Goal: Task Accomplishment & Management: Use online tool/utility

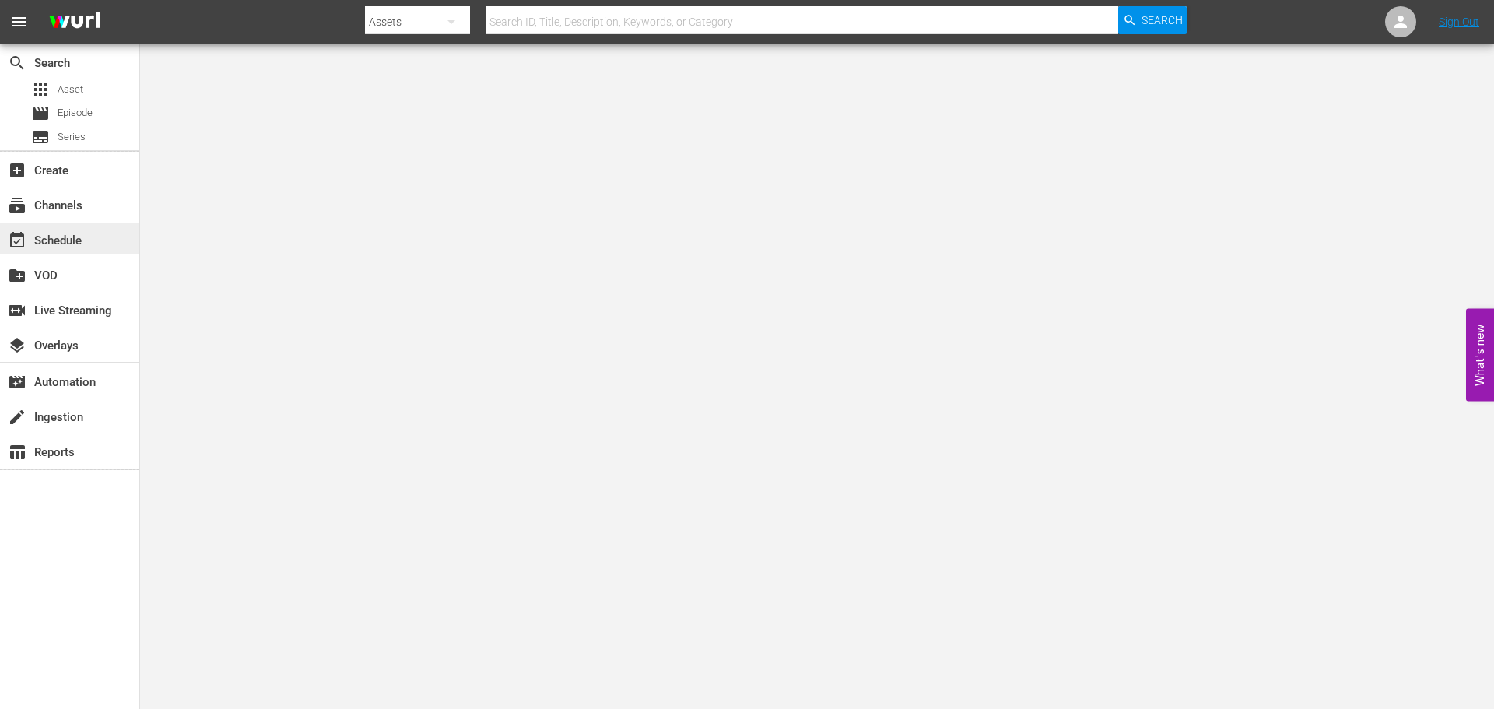
click at [93, 239] on div "event_available Schedule" at bounding box center [69, 238] width 139 height 31
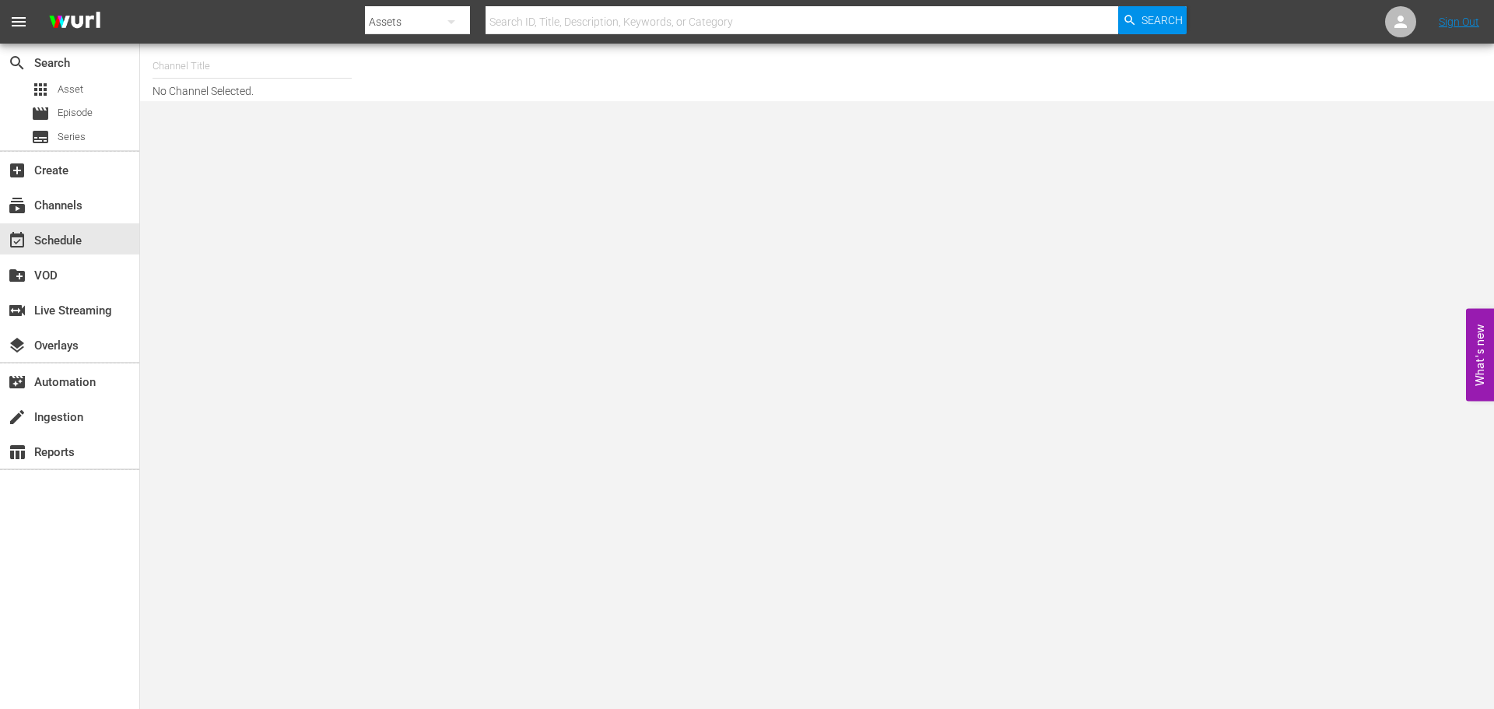
click at [195, 54] on input "text" at bounding box center [251, 65] width 199 height 37
type input "a"
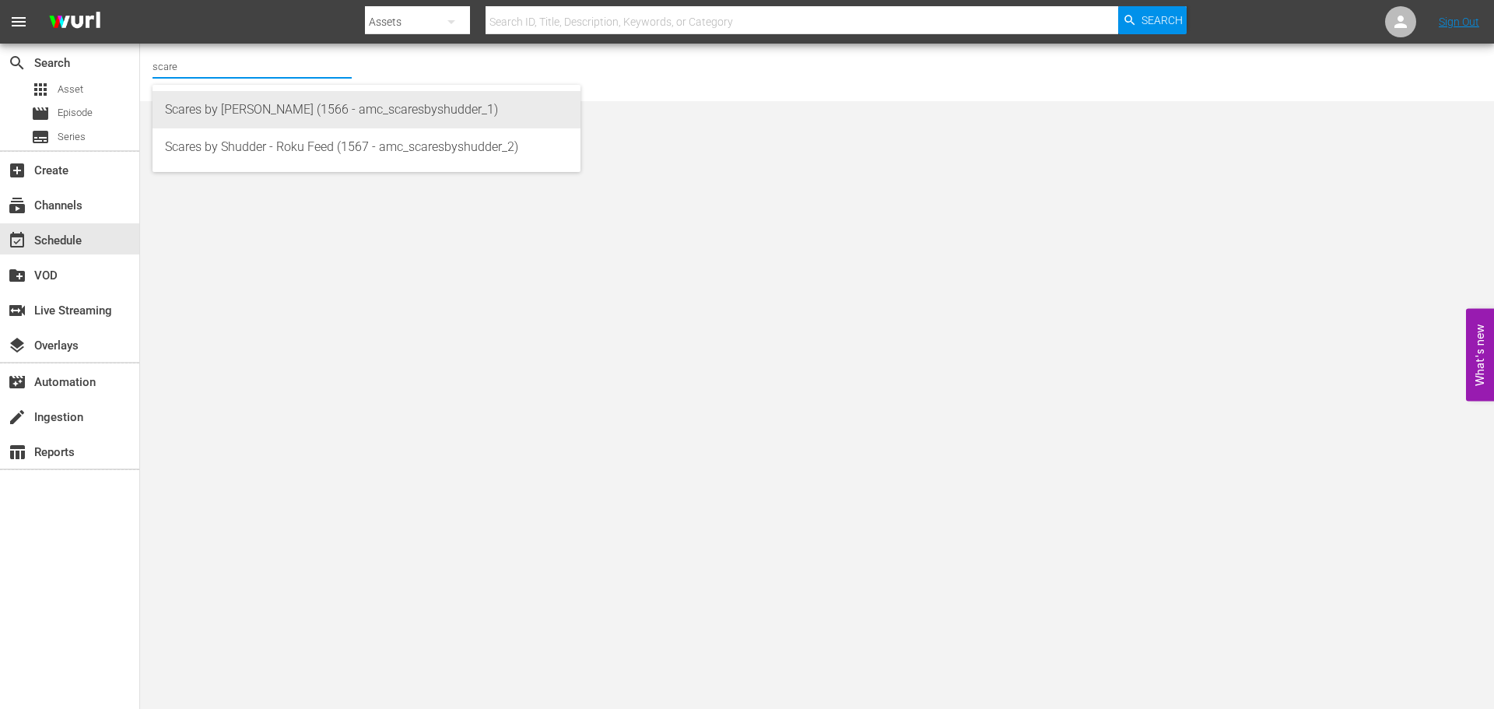
click at [230, 116] on div "Scares by [PERSON_NAME] (1566 - amc_scaresbyshudder_1)" at bounding box center [366, 109] width 403 height 37
type input "AMC Demo (461 - amc_demo_1)"
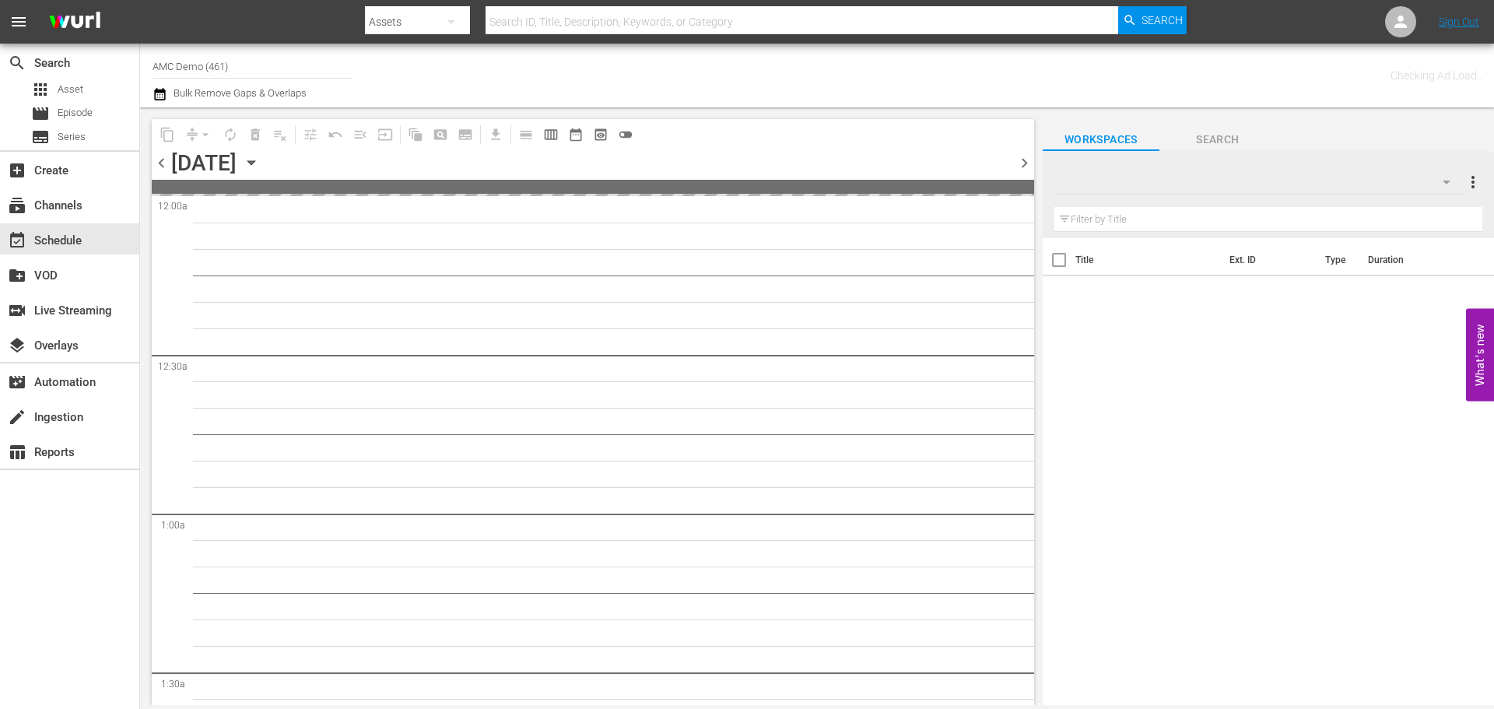
click at [174, 96] on span "Bulk Remove Gaps & Overlaps" at bounding box center [238, 93] width 135 height 12
click at [193, 70] on input "AMC Demo (461)" at bounding box center [251, 65] width 199 height 37
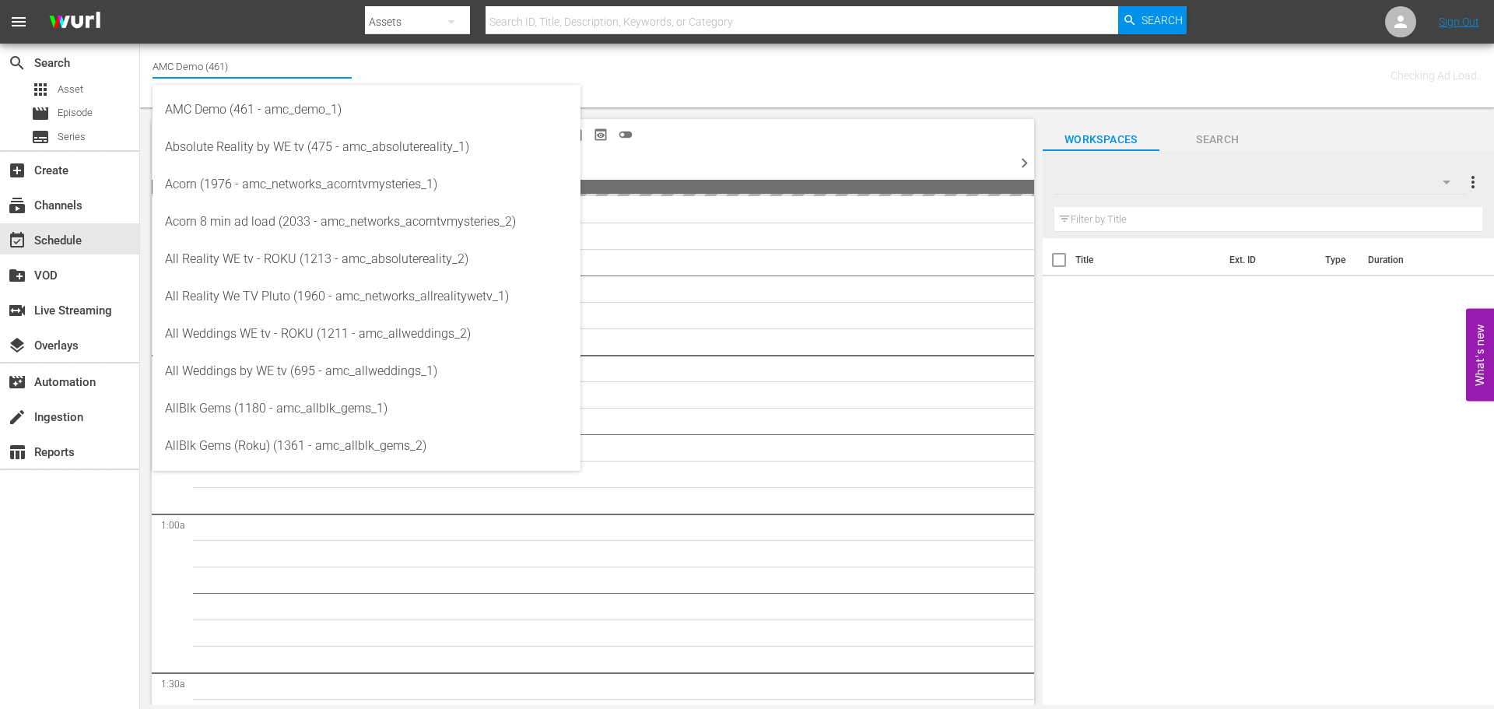
click at [193, 70] on input "AMC Demo (461)" at bounding box center [251, 65] width 199 height 37
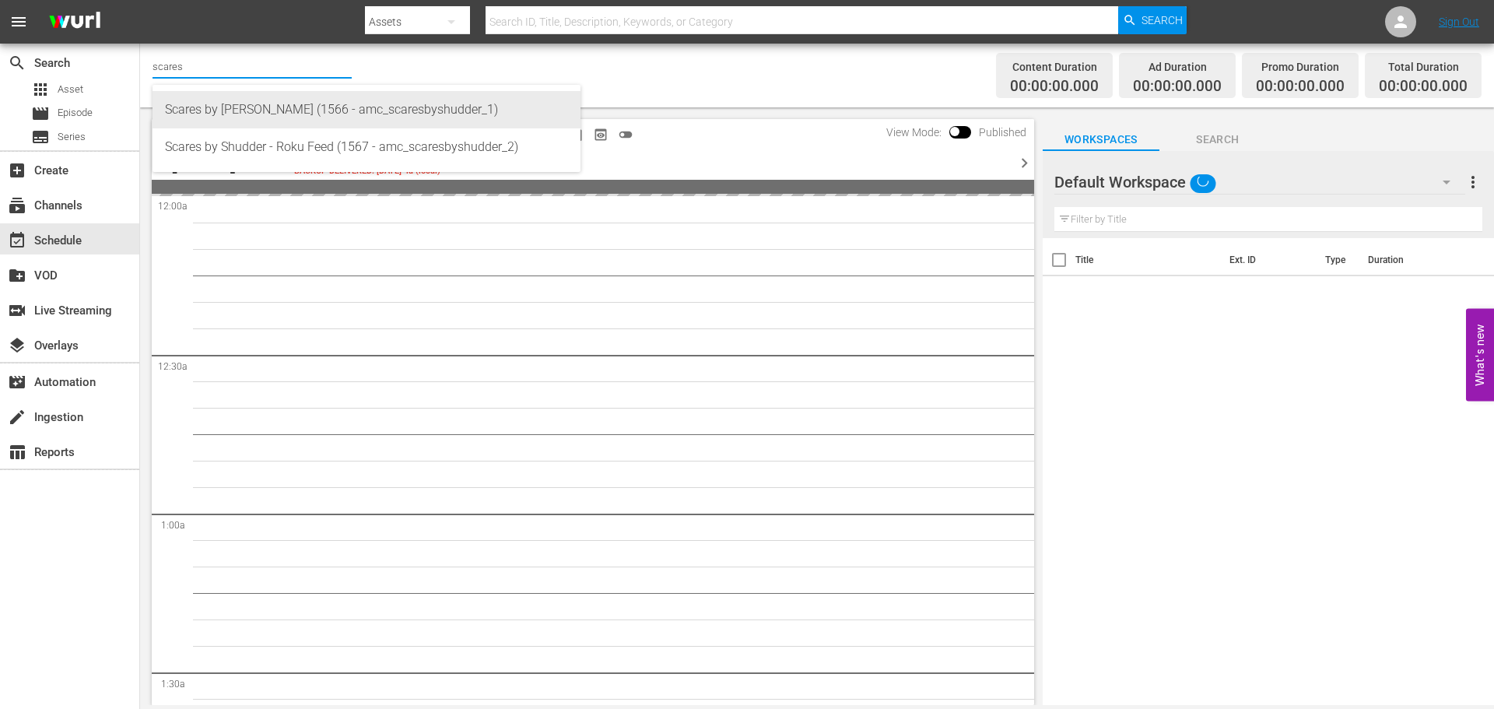
click at [230, 118] on div "Scares by [PERSON_NAME] (1566 - amc_scaresbyshudder_1)" at bounding box center [366, 109] width 403 height 37
type input "Scares by [PERSON_NAME] (1566 - amc_scaresbyshudder_1)"
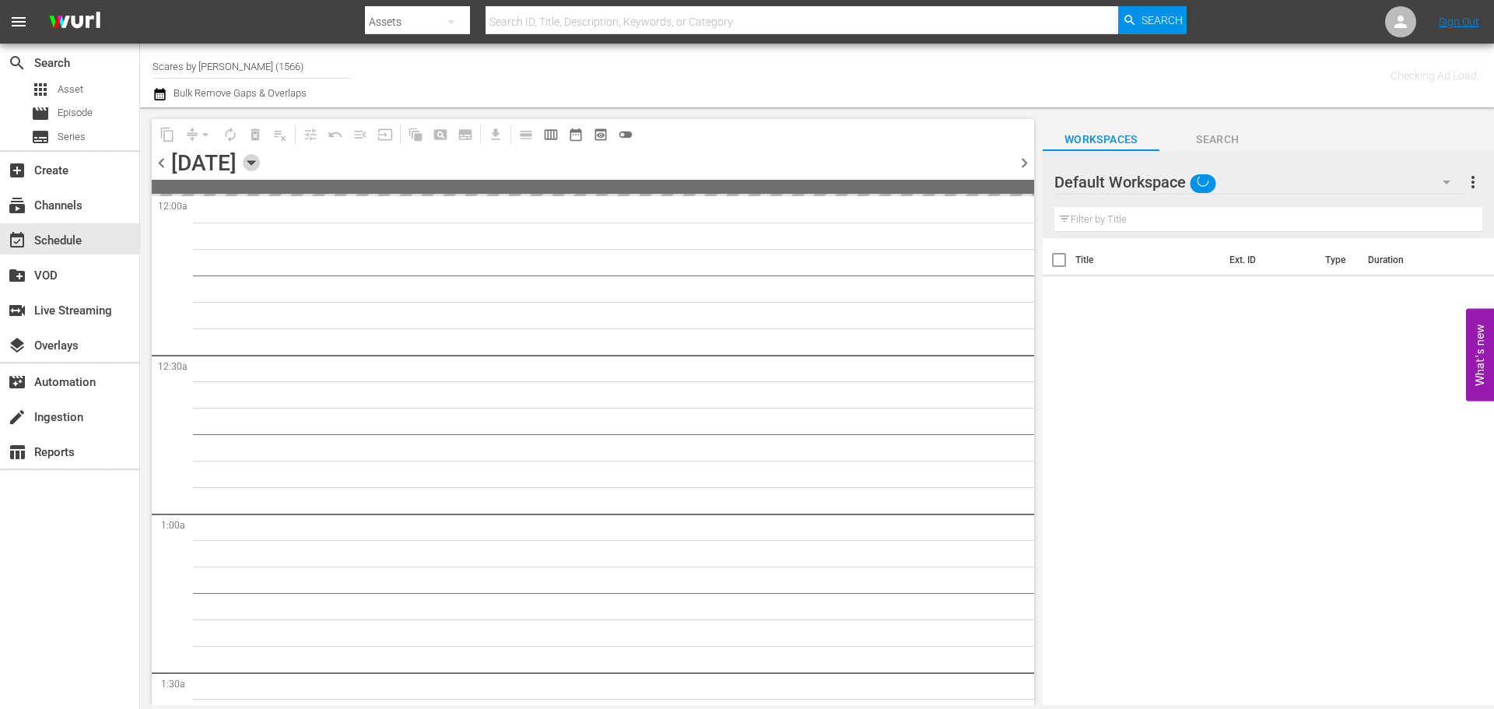
click at [260, 156] on icon "button" at bounding box center [251, 162] width 17 height 17
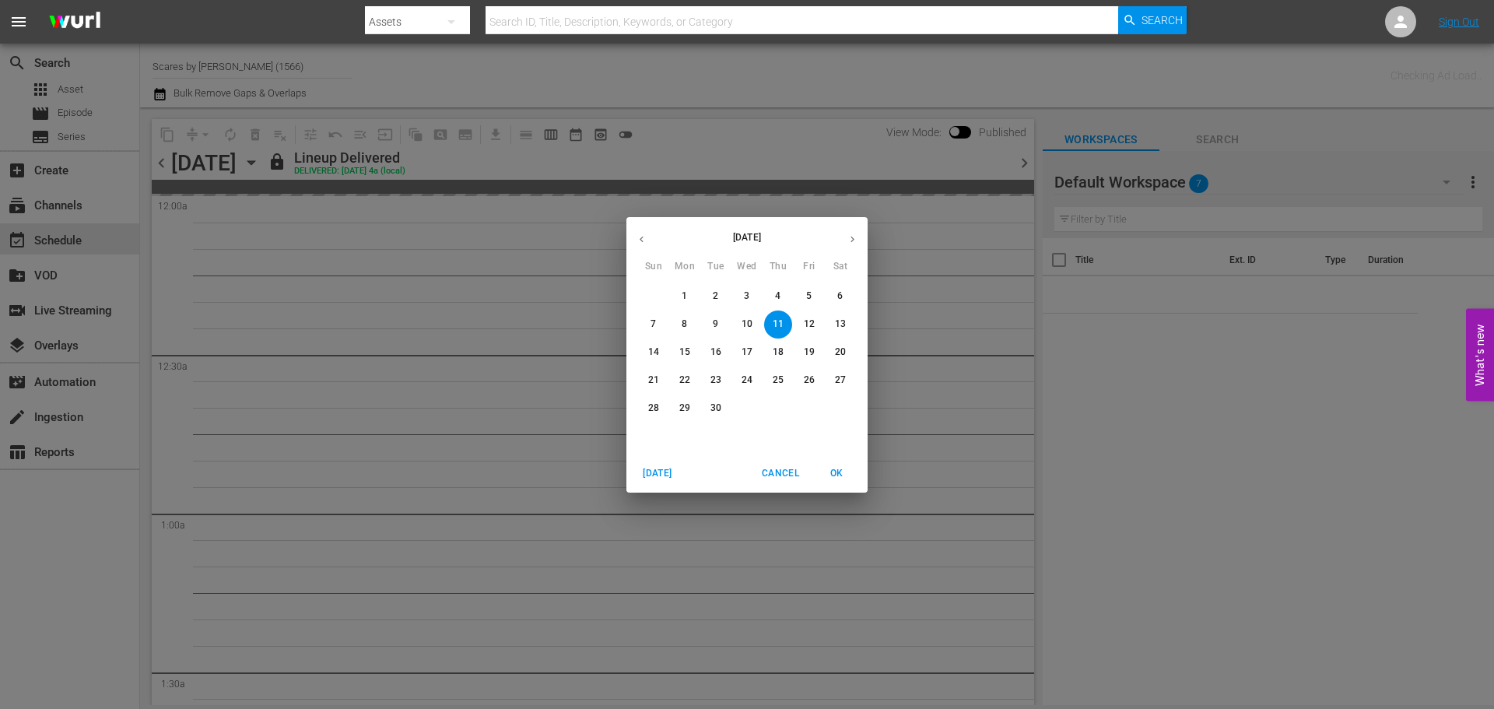
click at [724, 396] on div "30" at bounding box center [715, 408] width 31 height 28
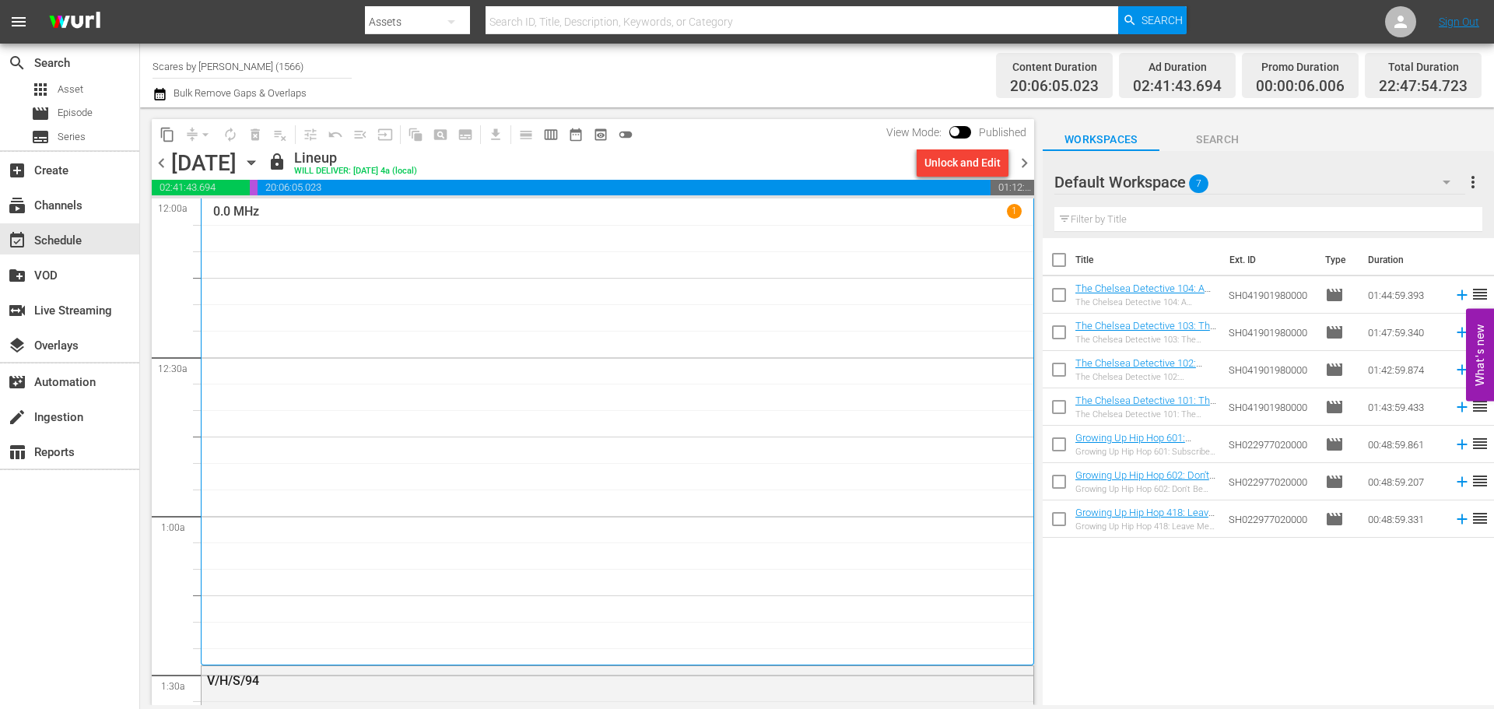
click at [387, 282] on div "0.0 MHz 1" at bounding box center [617, 432] width 808 height 456
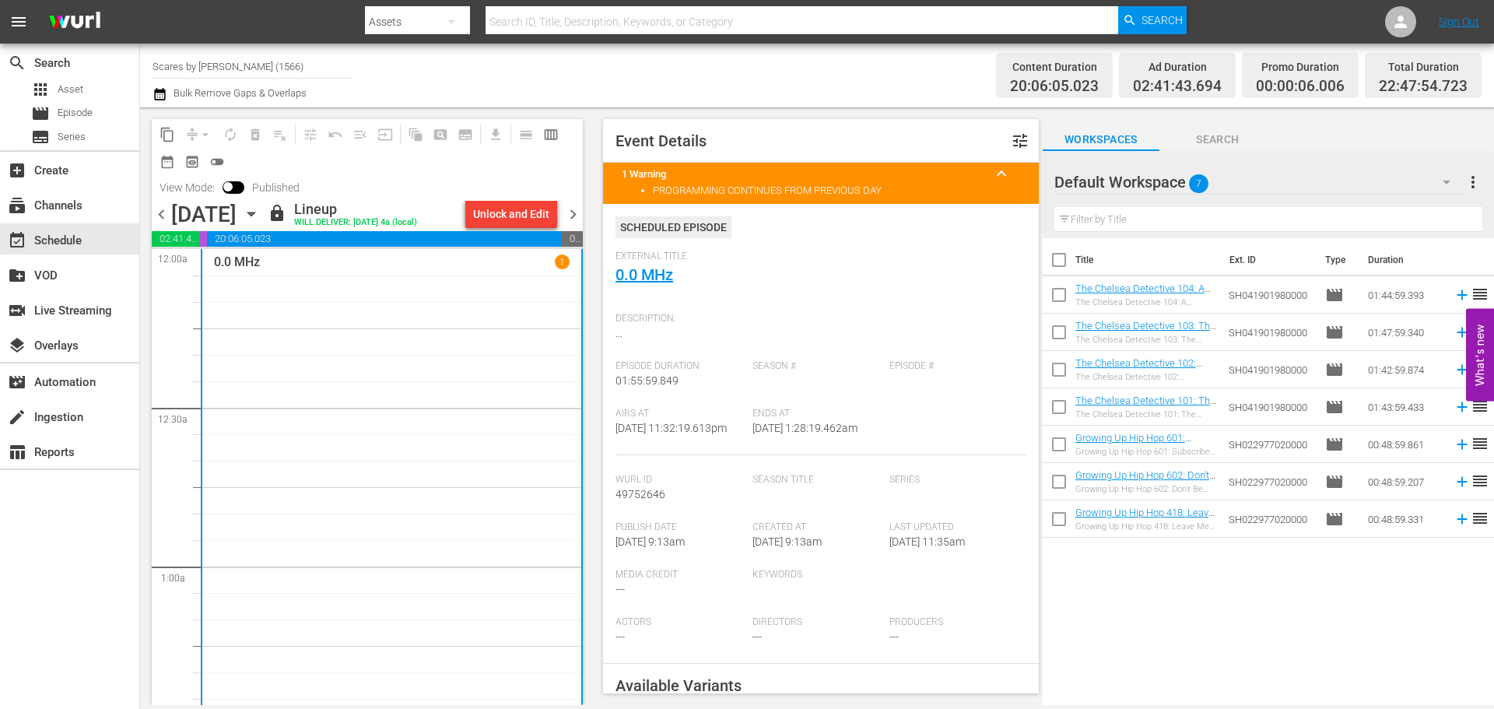
click at [579, 210] on span "chevron_right" at bounding box center [572, 214] width 19 height 19
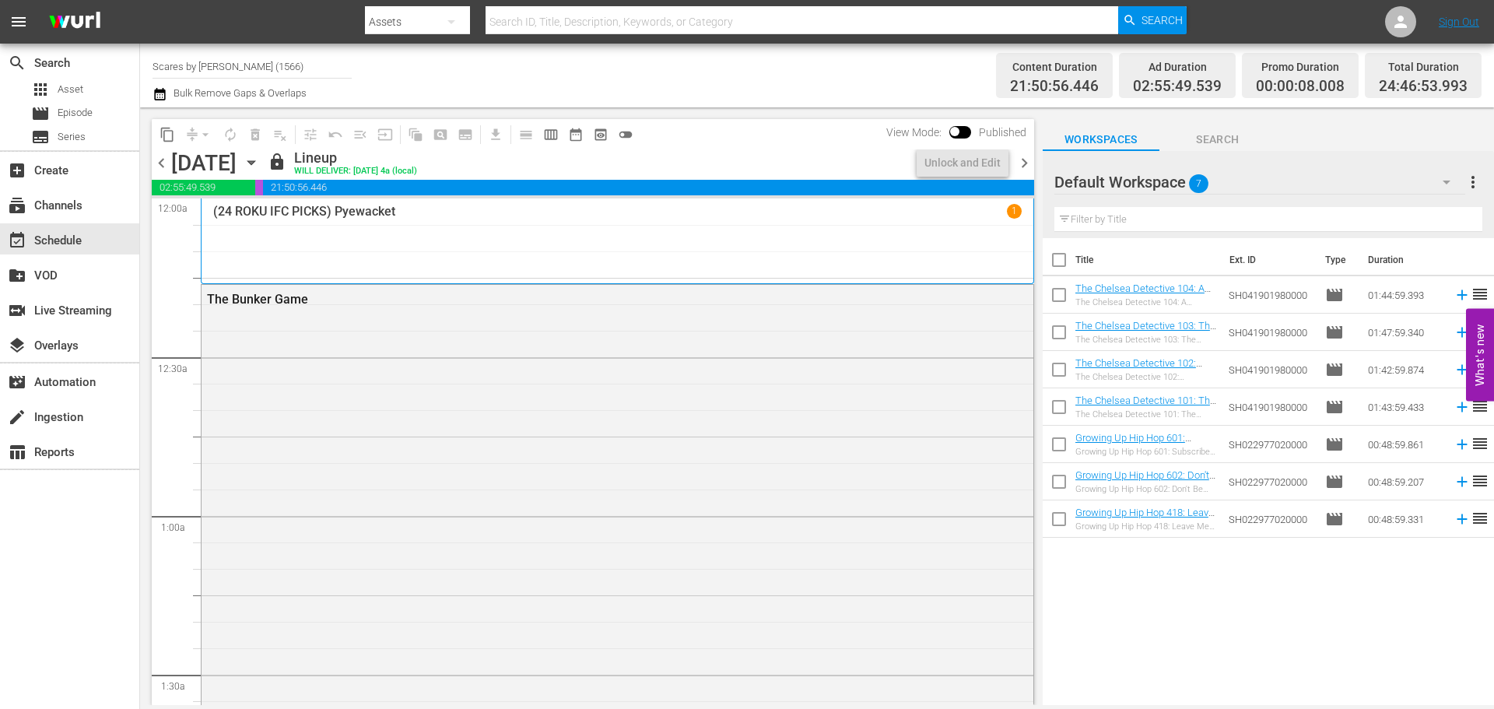
click at [559, 240] on div "(24 ROKU IFC PICKS) Pyewacket 1" at bounding box center [617, 241] width 808 height 74
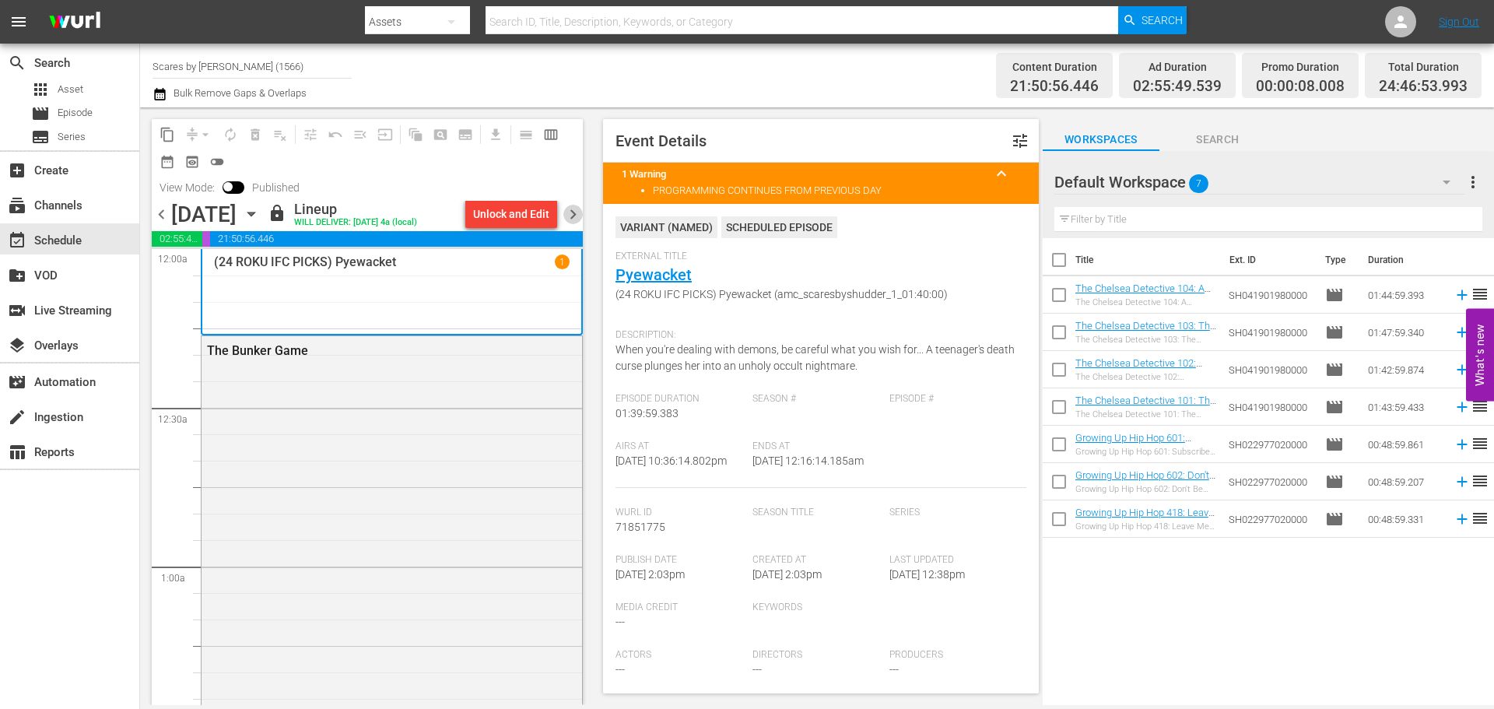
click at [577, 216] on span "chevron_right" at bounding box center [572, 214] width 19 height 19
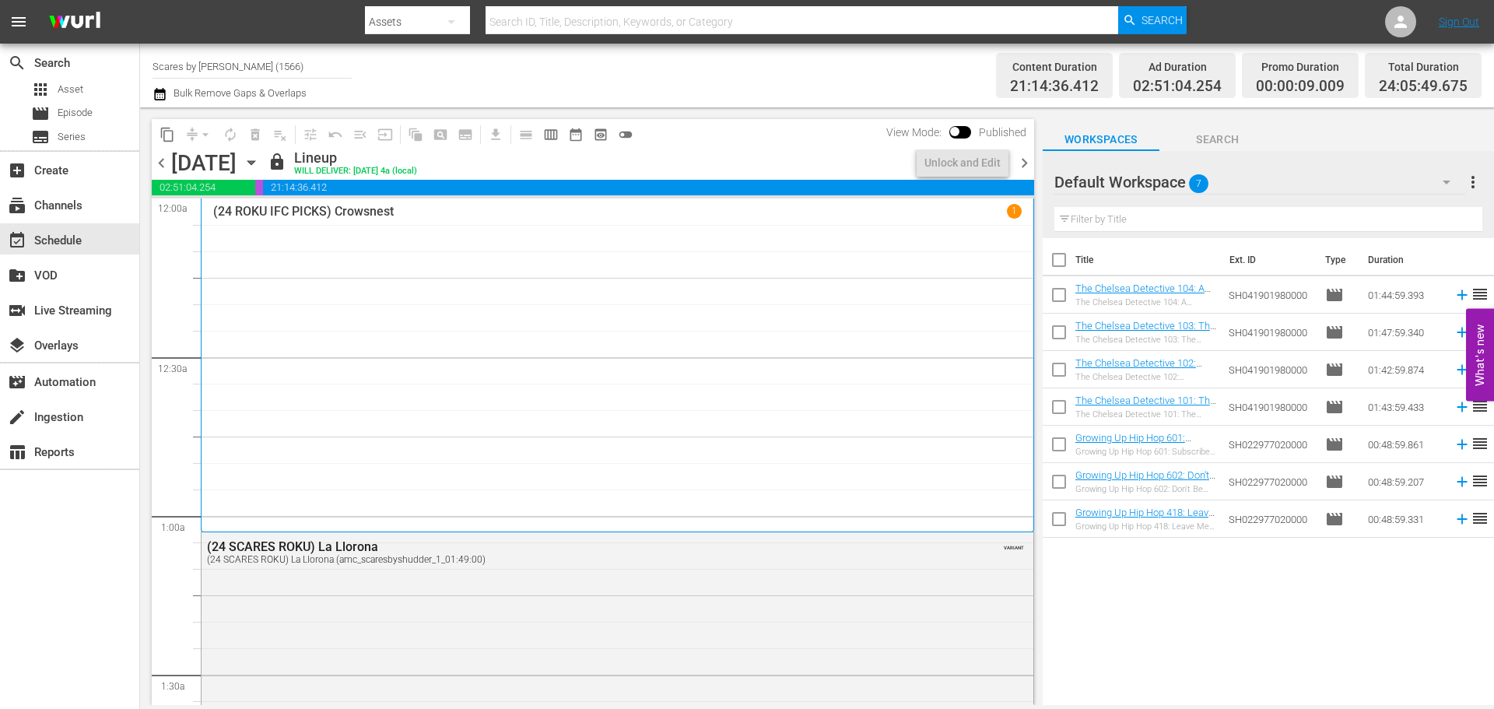
click at [482, 258] on div "(24 ROKU IFC PICKS) Crowsnest 1" at bounding box center [617, 365] width 808 height 322
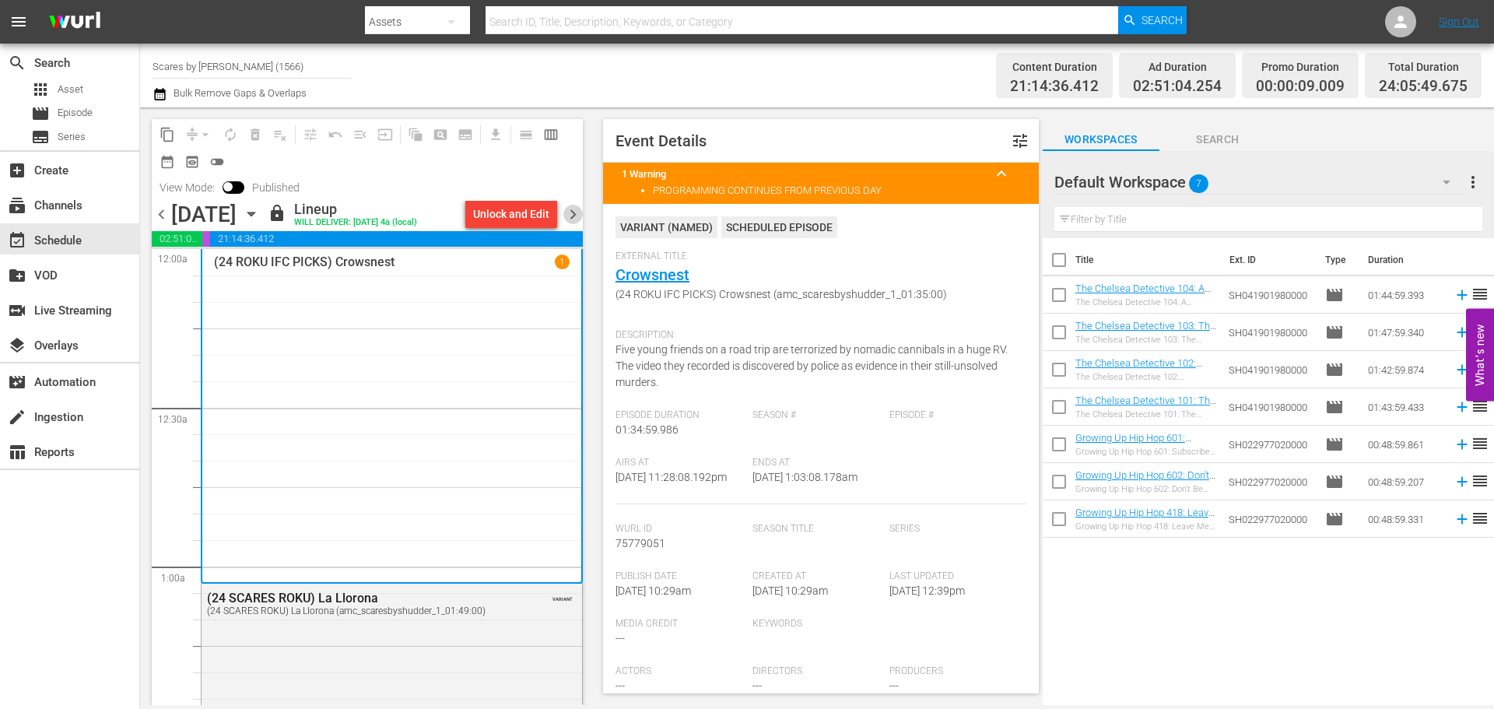
click at [575, 208] on span "chevron_right" at bounding box center [572, 214] width 19 height 19
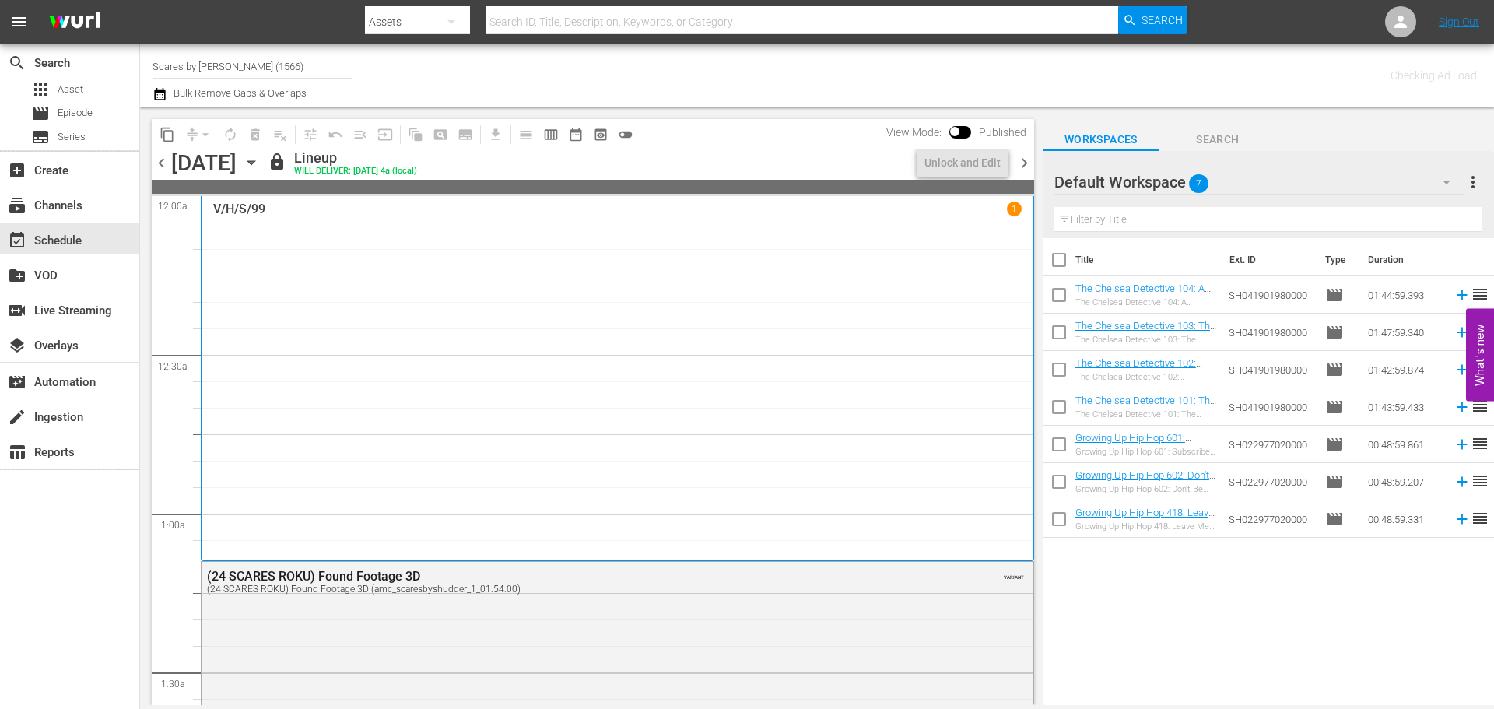
click at [415, 304] on div "V/H/S/99 1" at bounding box center [617, 378] width 808 height 353
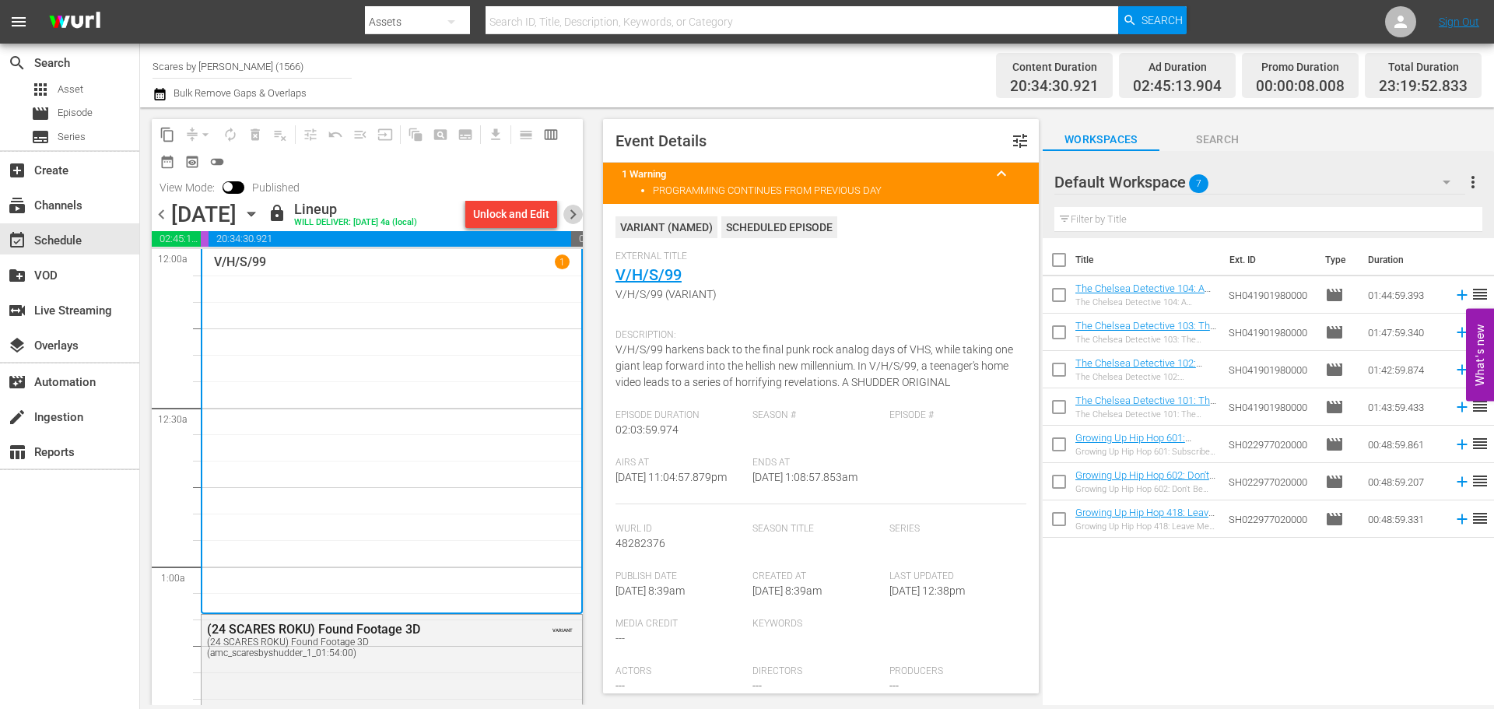
click at [577, 215] on span "chevron_right" at bounding box center [572, 214] width 19 height 19
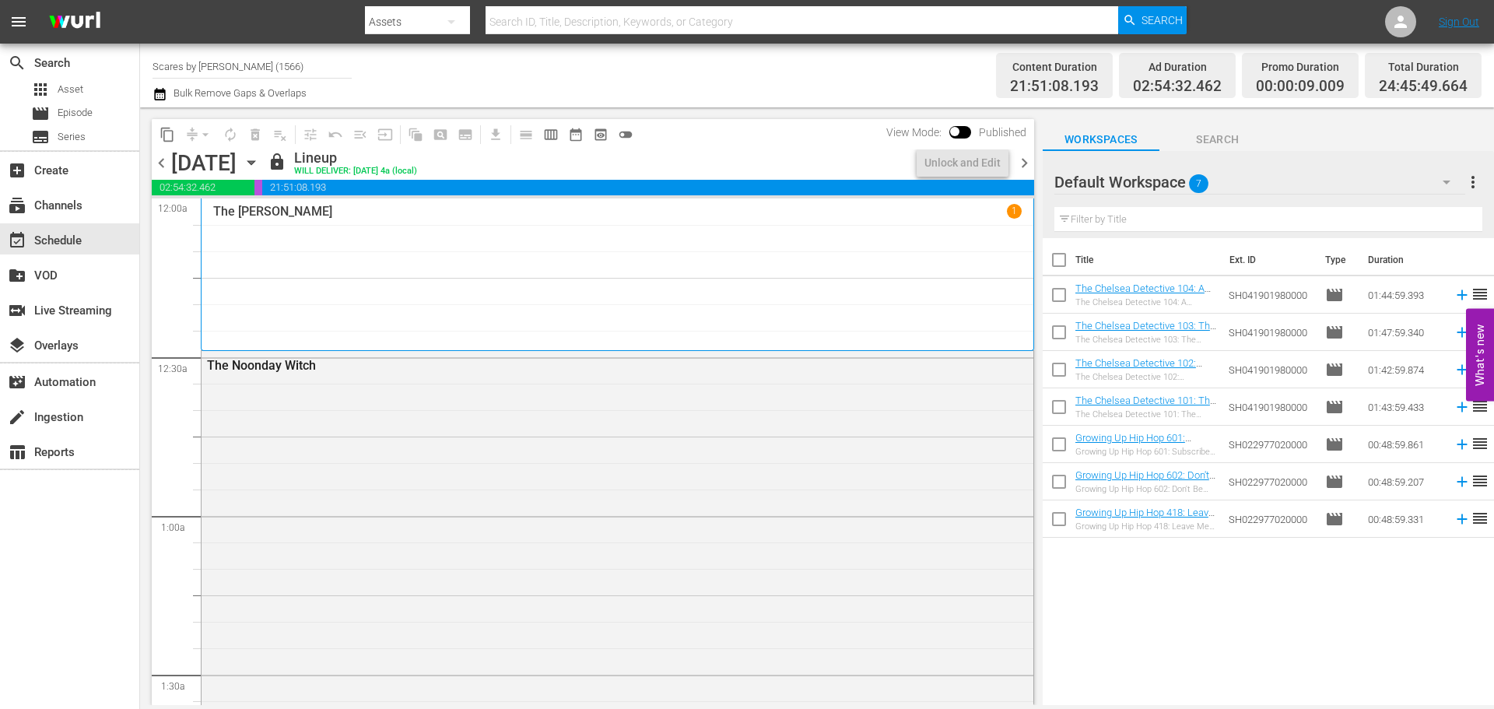
click at [354, 251] on div "The [PERSON_NAME] 1" at bounding box center [617, 274] width 808 height 141
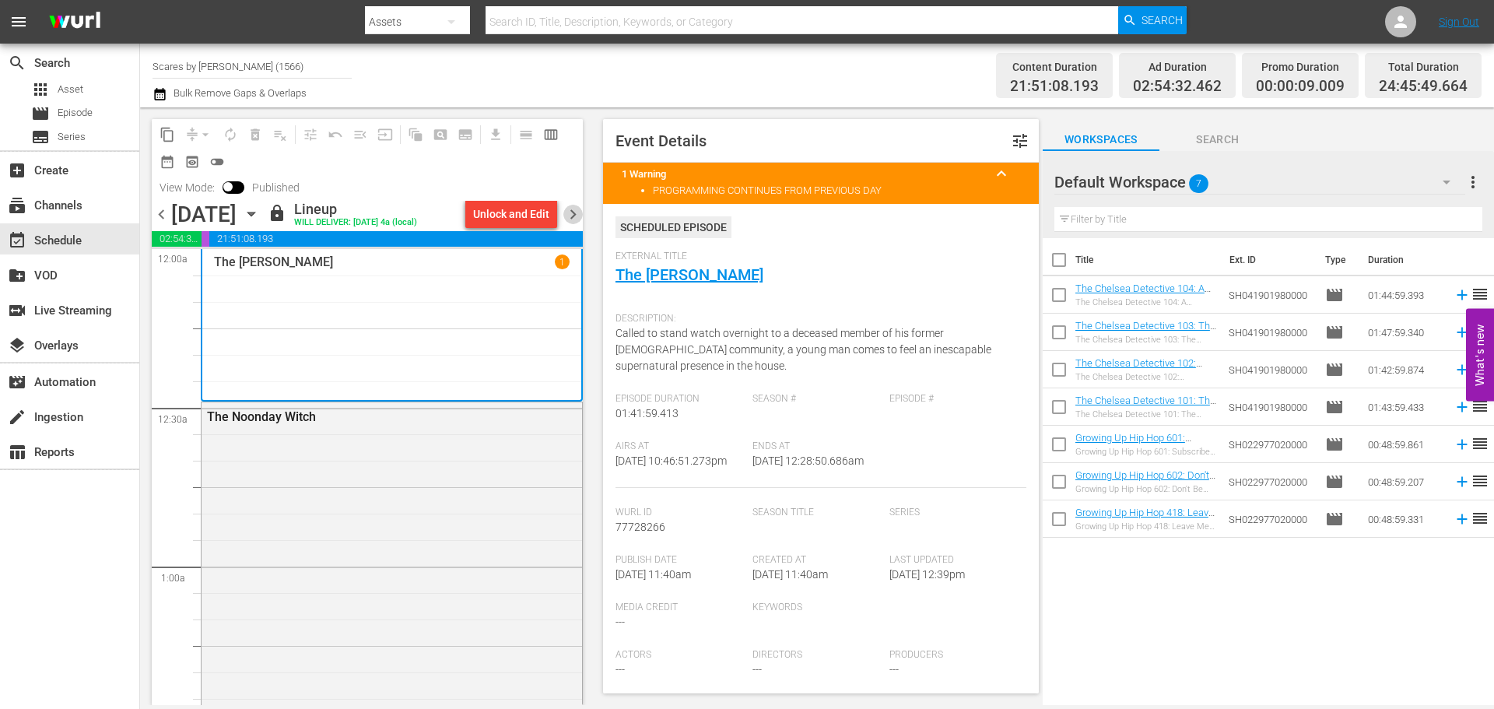
click at [577, 216] on span "chevron_right" at bounding box center [572, 214] width 19 height 19
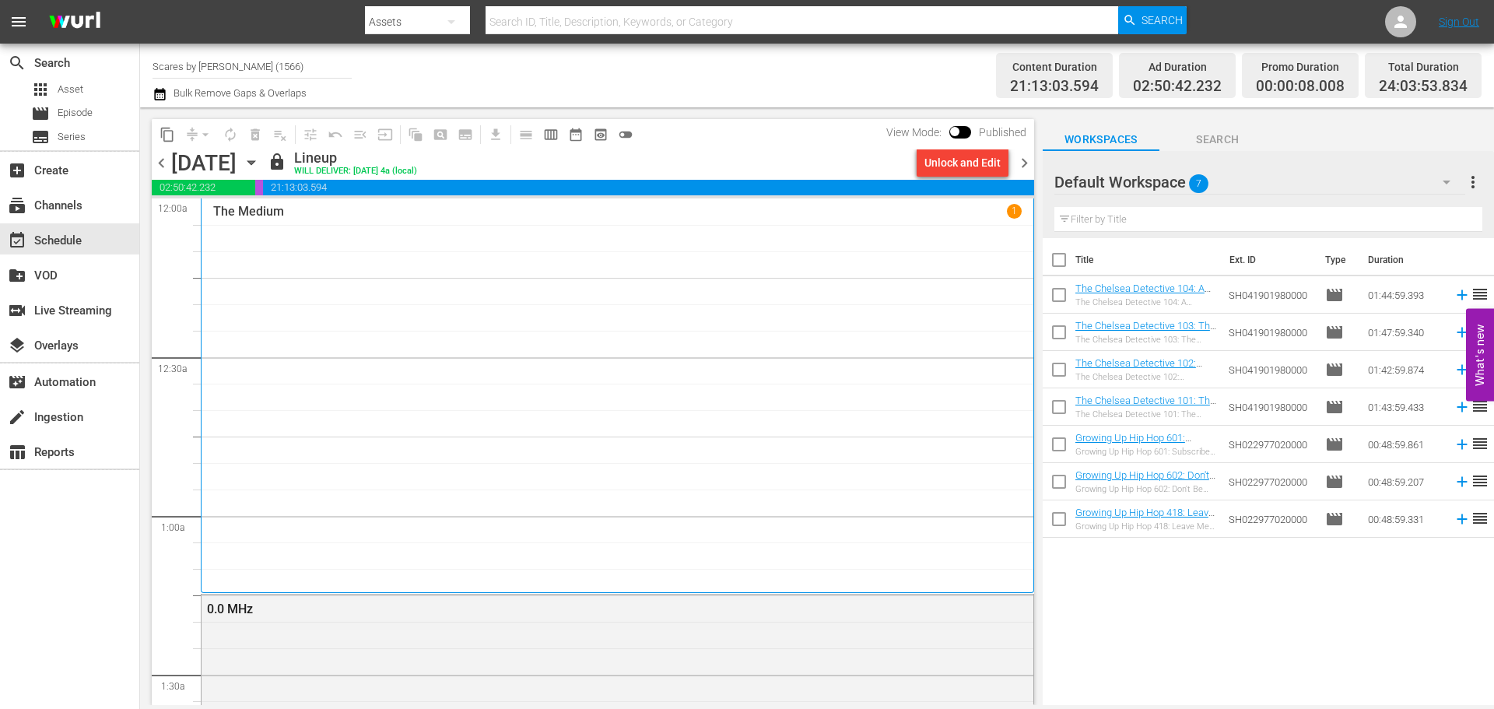
click at [365, 265] on div "The Medium 1" at bounding box center [617, 396] width 808 height 384
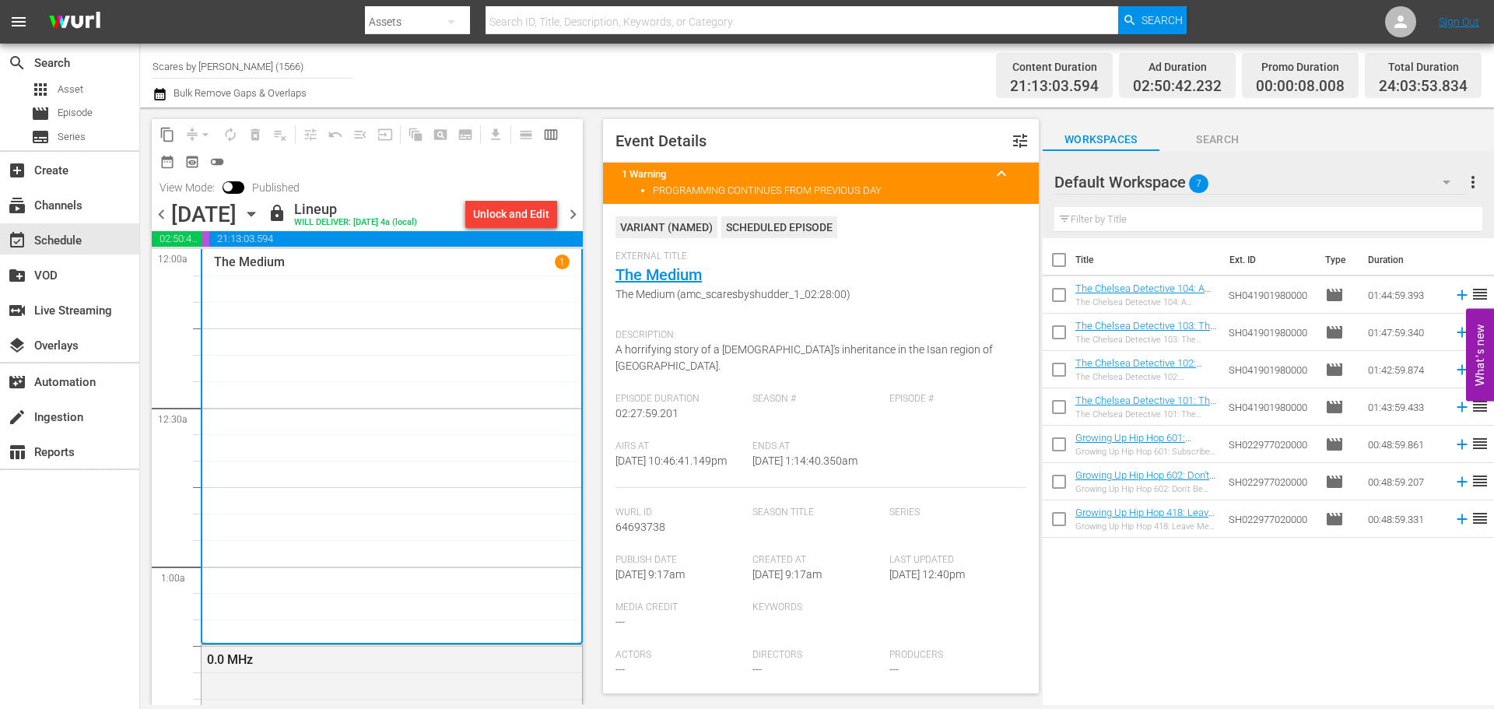
click at [569, 214] on span "chevron_right" at bounding box center [572, 214] width 19 height 19
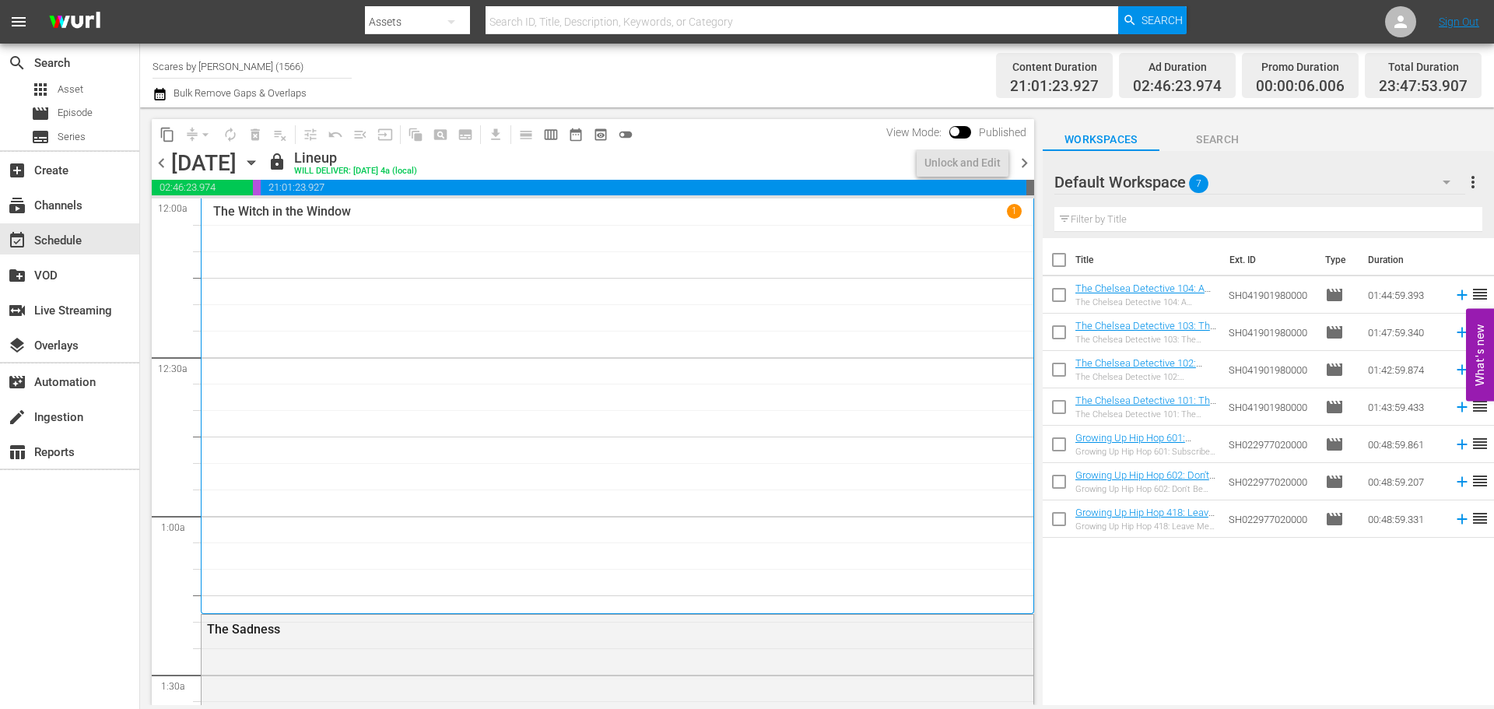
click at [471, 296] on div "The Witch in the Window 1" at bounding box center [617, 406] width 808 height 404
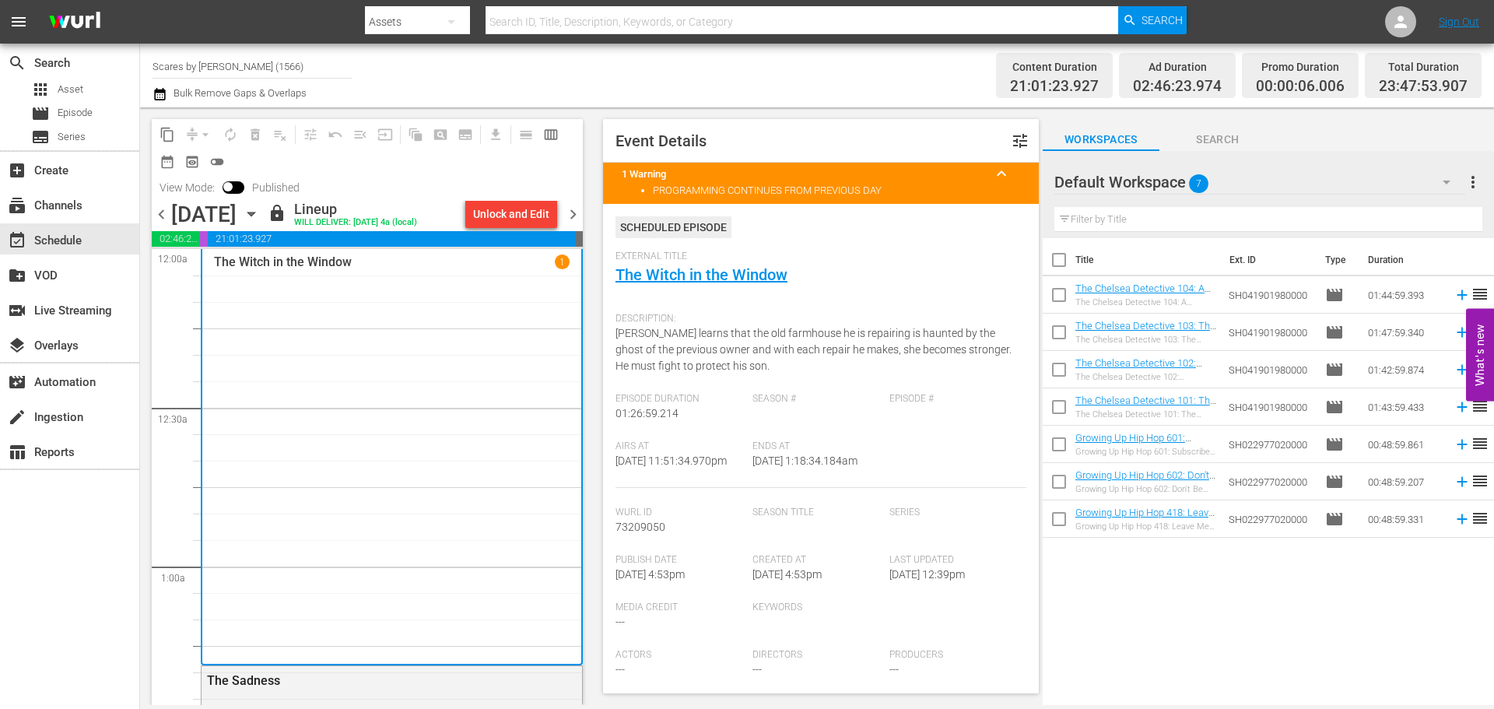
click at [575, 212] on span "chevron_right" at bounding box center [572, 214] width 19 height 19
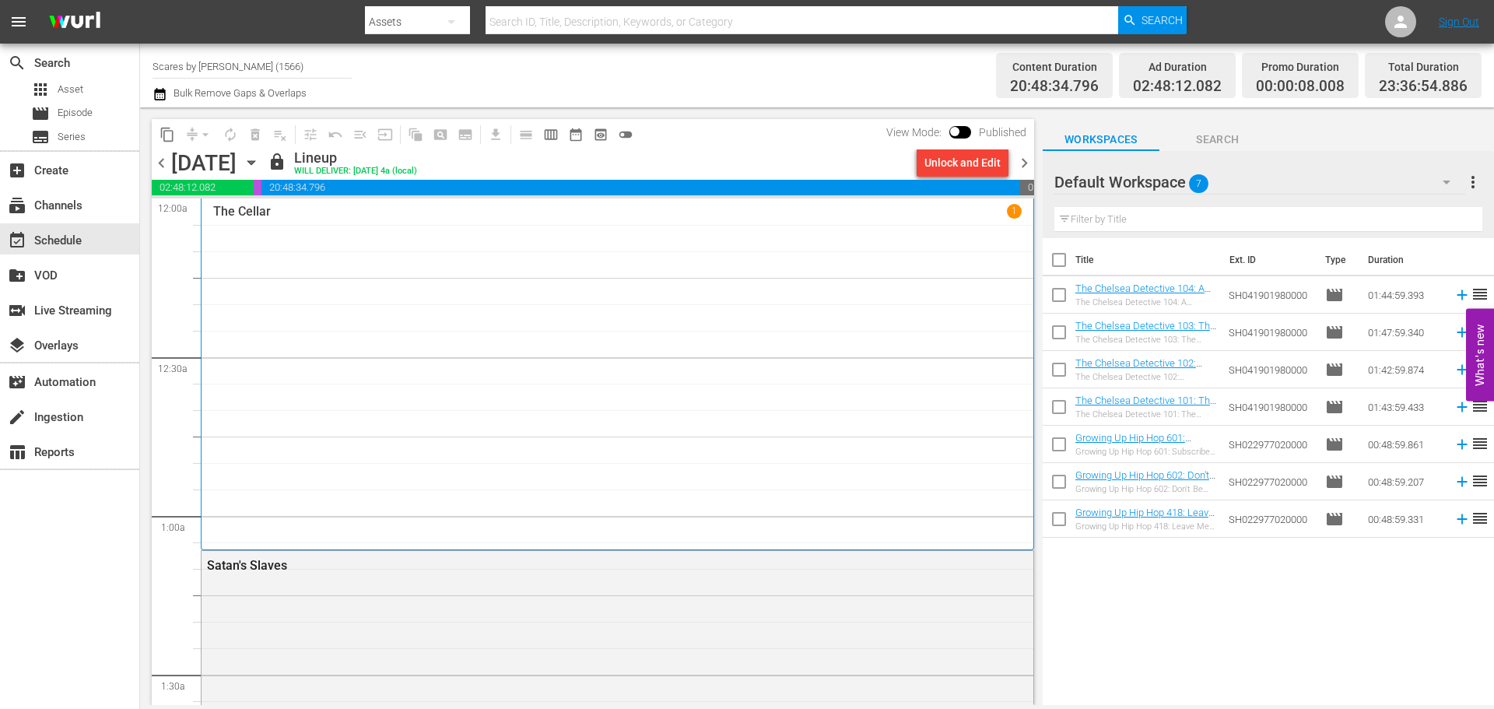
click at [416, 273] on div "The Cellar 1" at bounding box center [617, 374] width 808 height 340
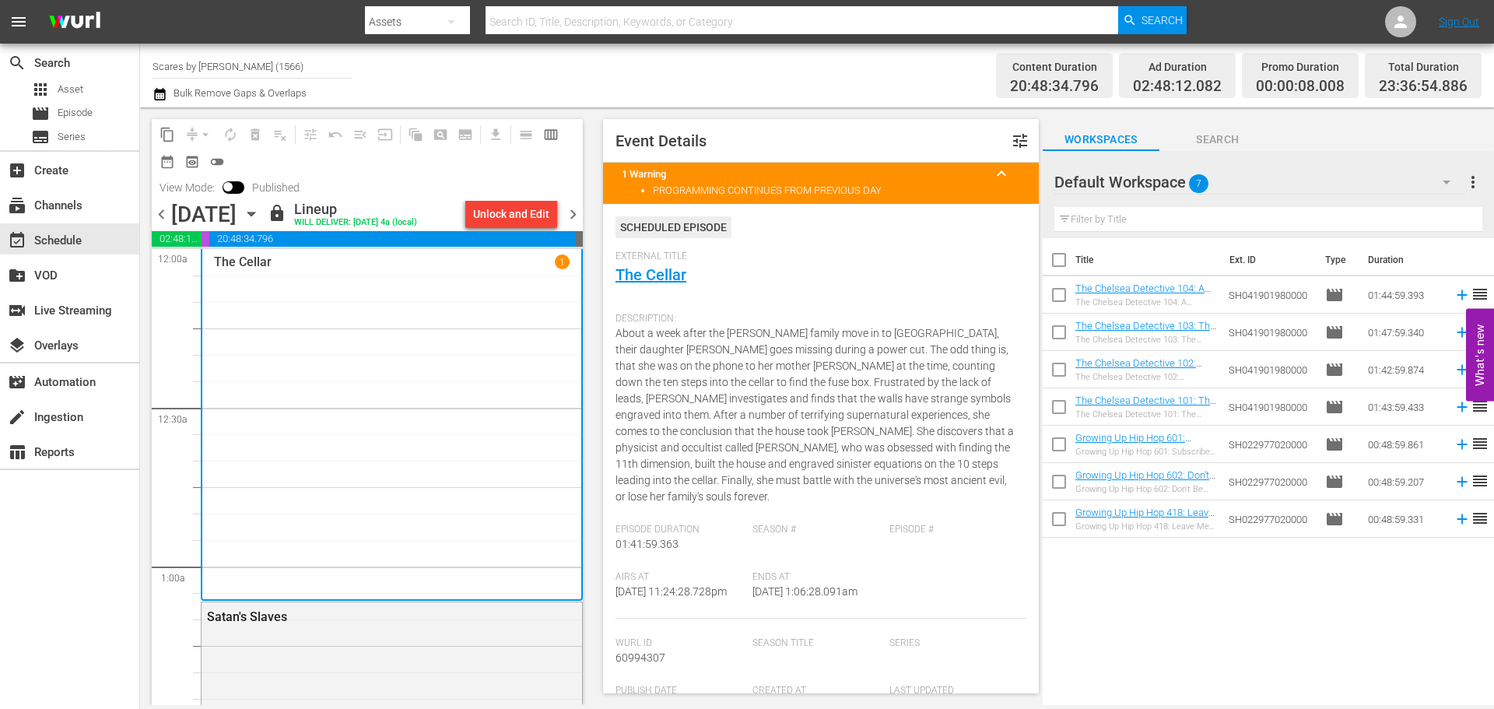
click at [570, 216] on span "chevron_right" at bounding box center [572, 214] width 19 height 19
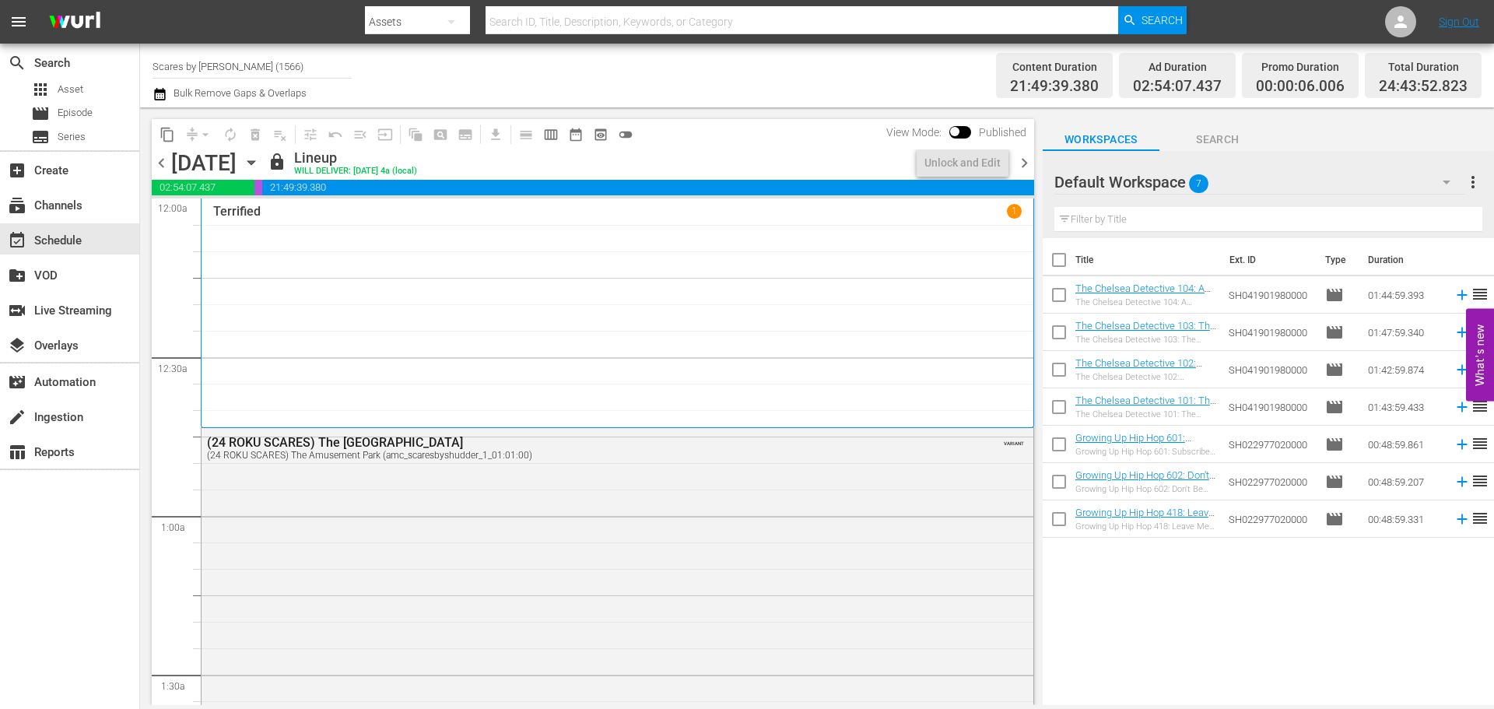
click at [329, 279] on div "Terrified 1" at bounding box center [617, 313] width 808 height 218
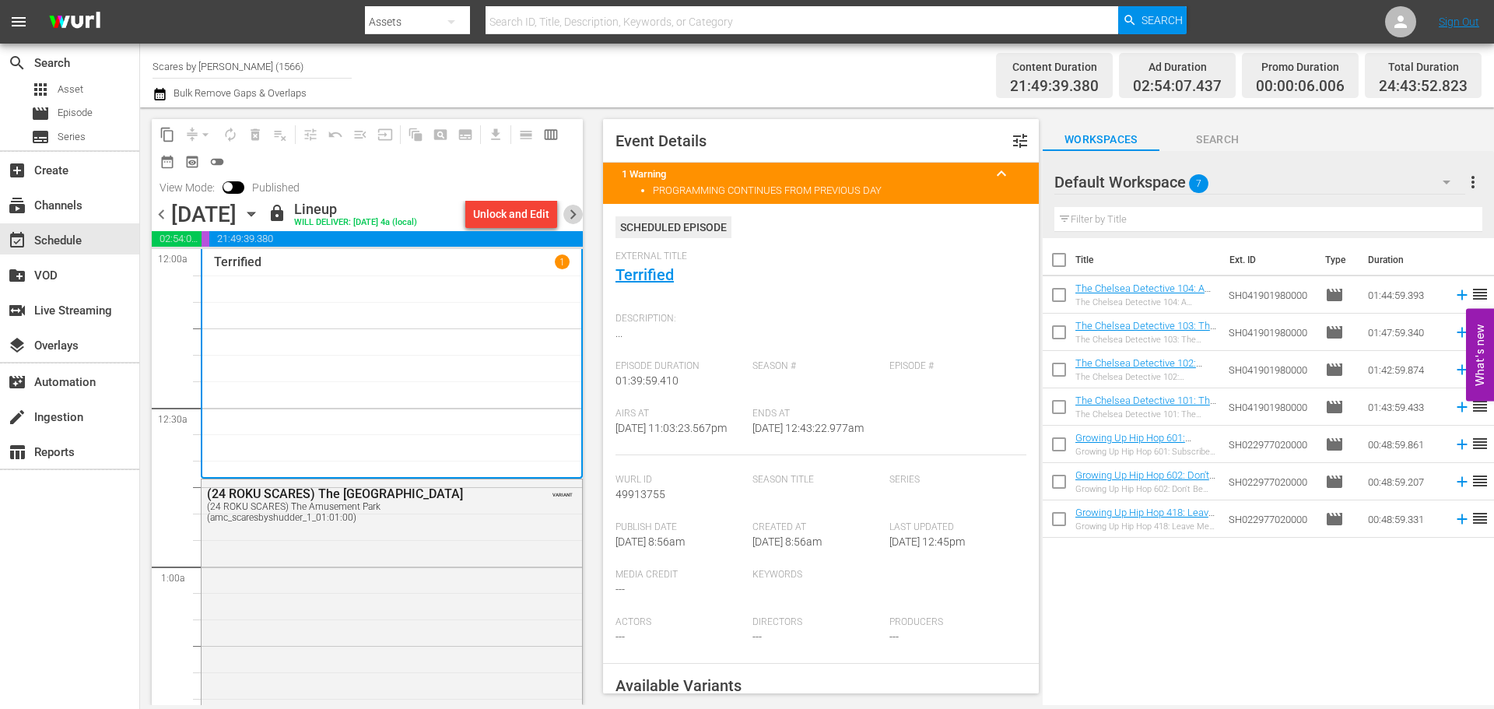
click at [576, 215] on span "chevron_right" at bounding box center [572, 214] width 19 height 19
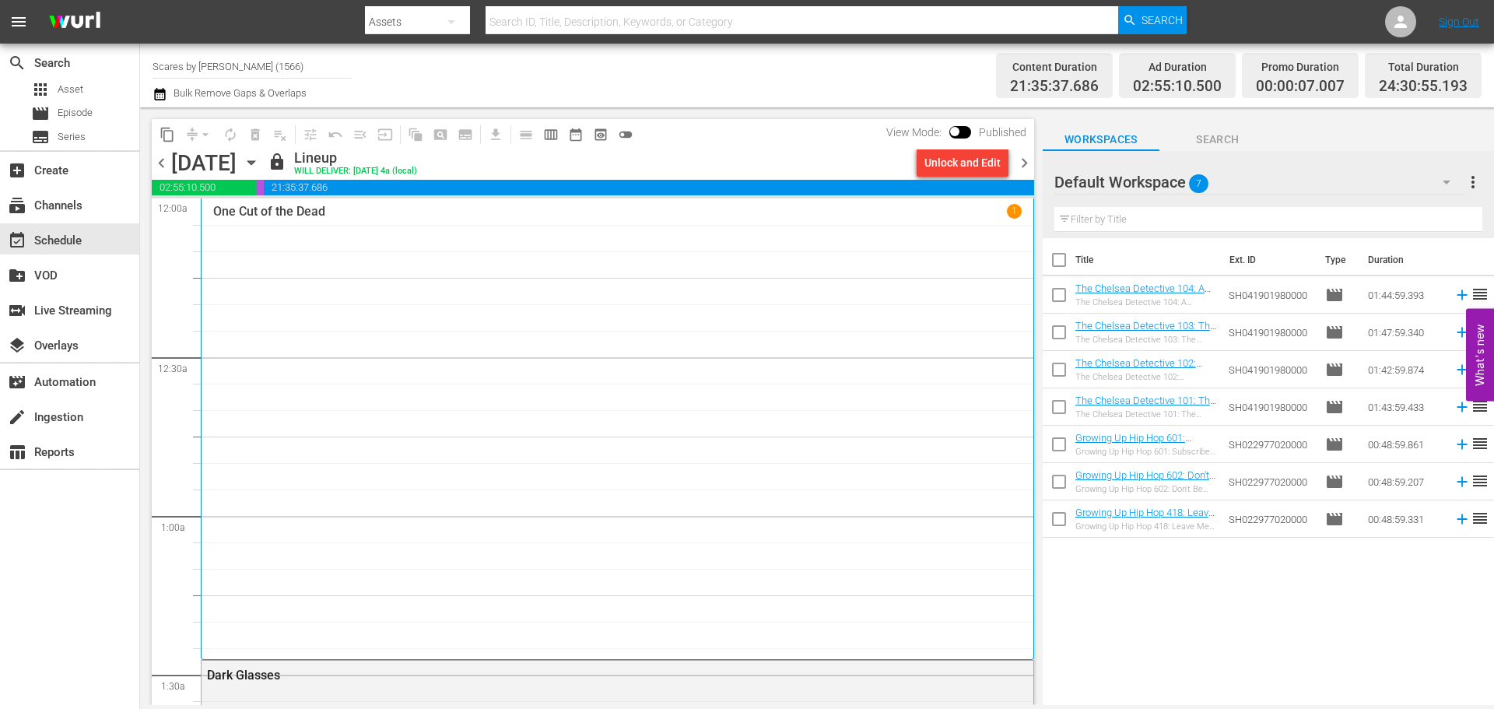
click at [454, 285] on div "One Cut of the Dead 1" at bounding box center [617, 429] width 808 height 450
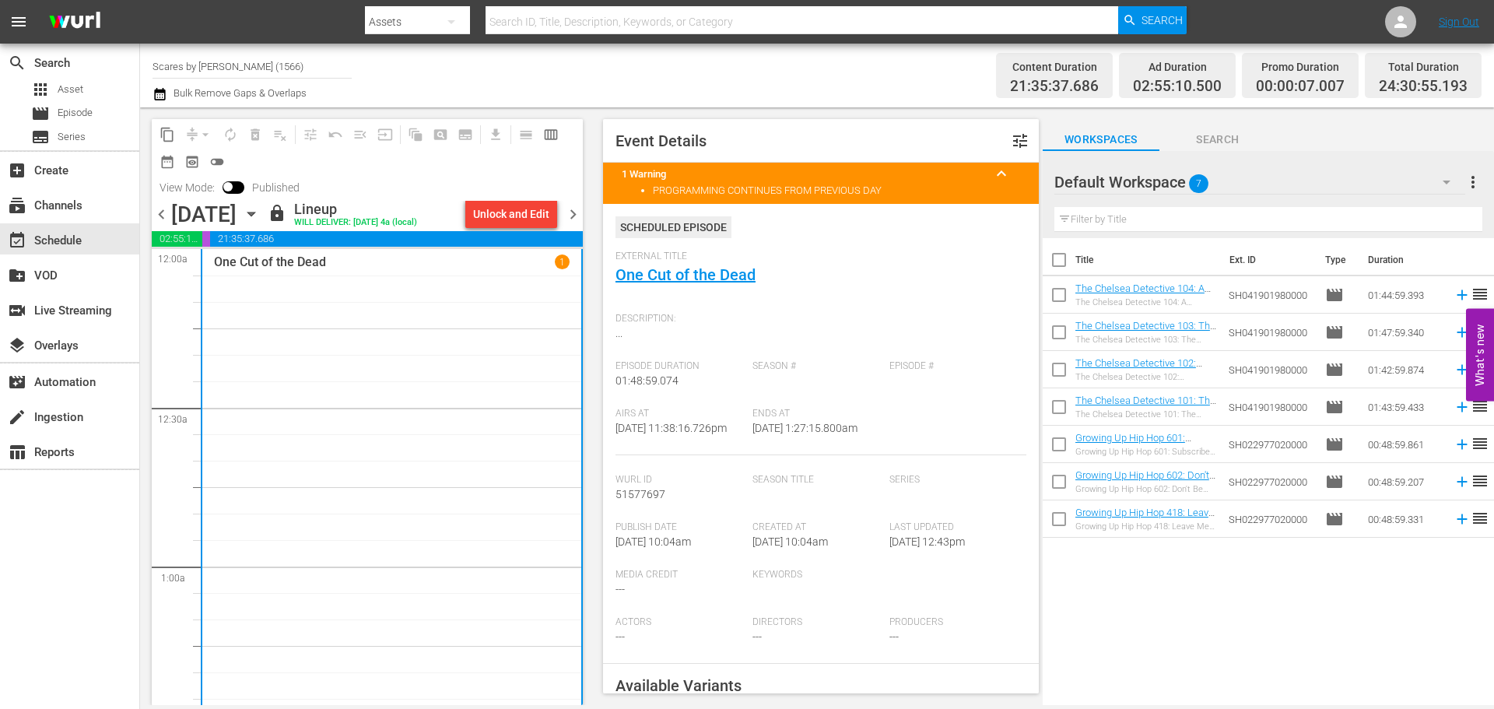
click at [570, 209] on span "chevron_right" at bounding box center [572, 214] width 19 height 19
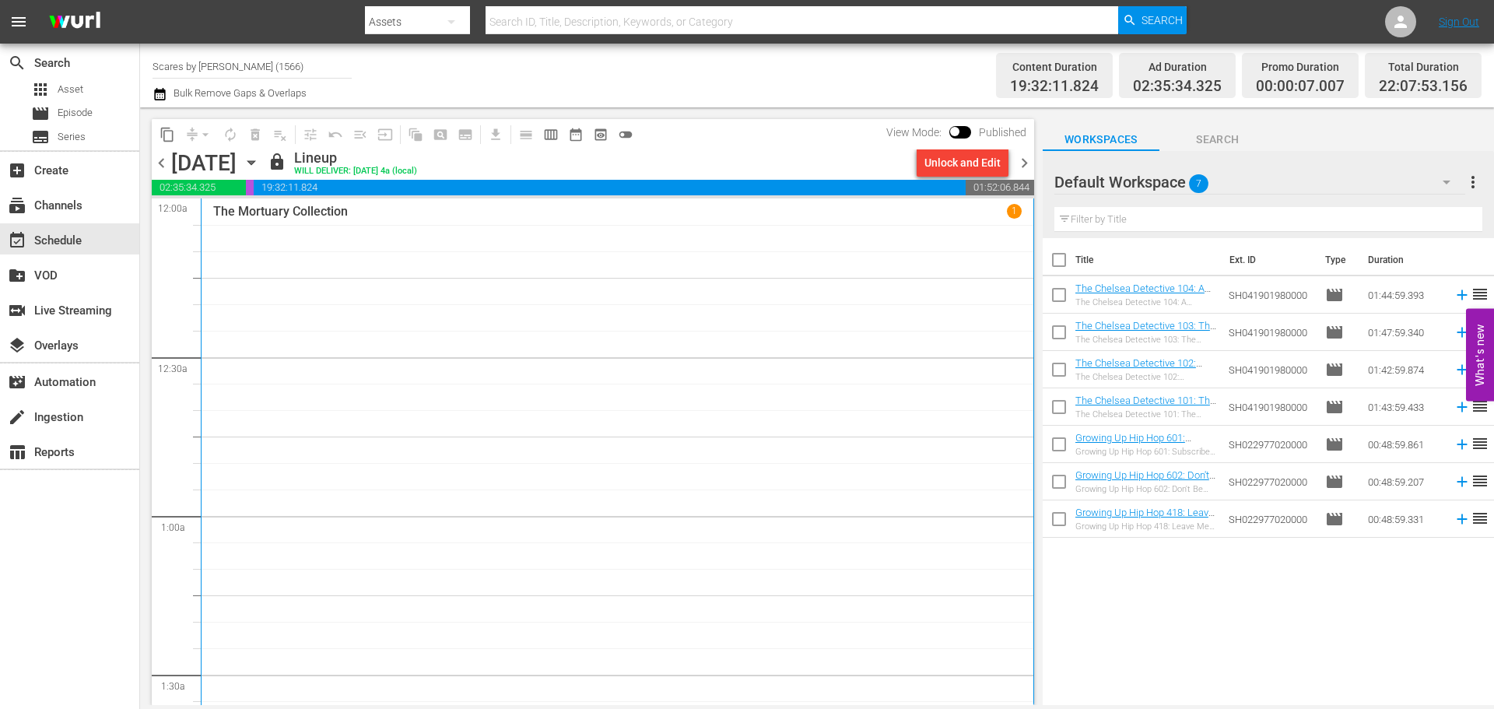
click at [300, 245] on div "The Mortuary Collection 1" at bounding box center [617, 511] width 808 height 614
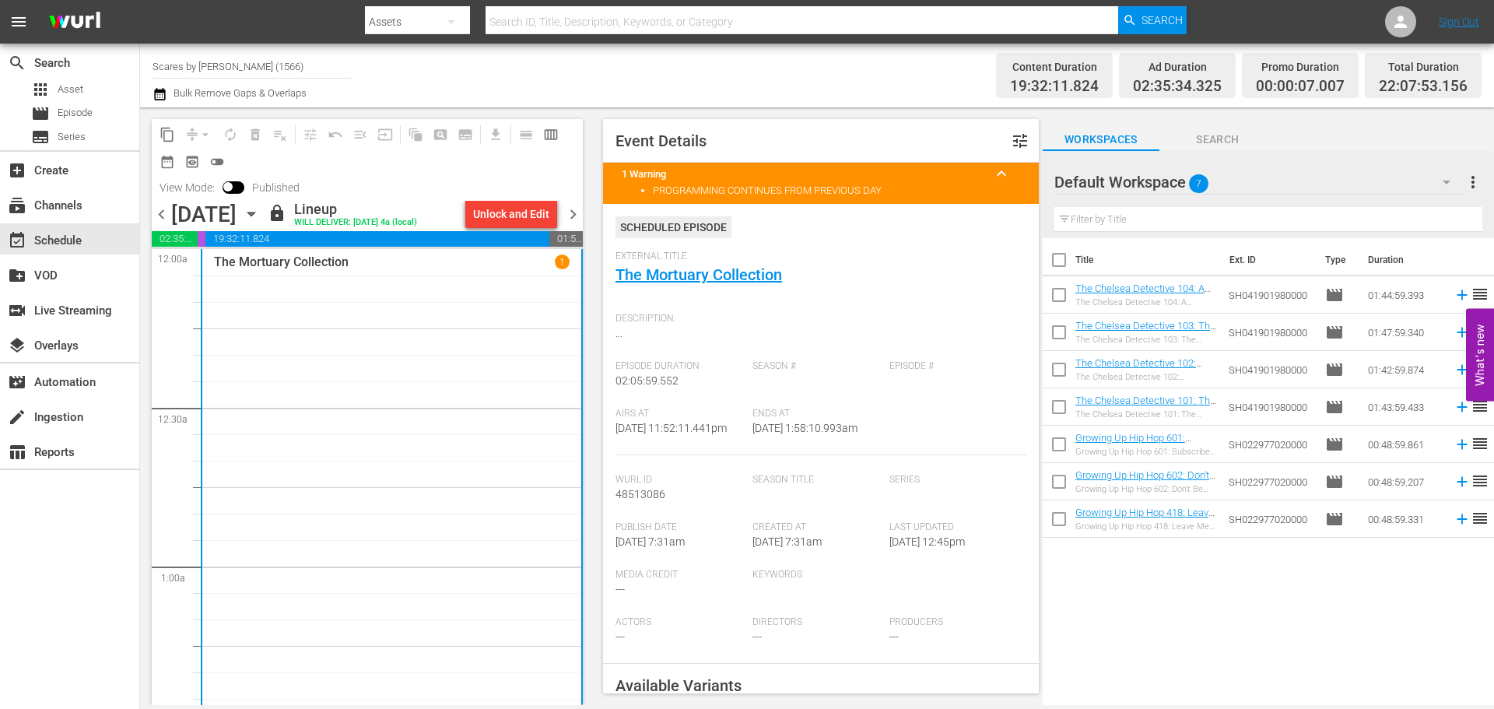
click at [572, 216] on span "chevron_right" at bounding box center [572, 214] width 19 height 19
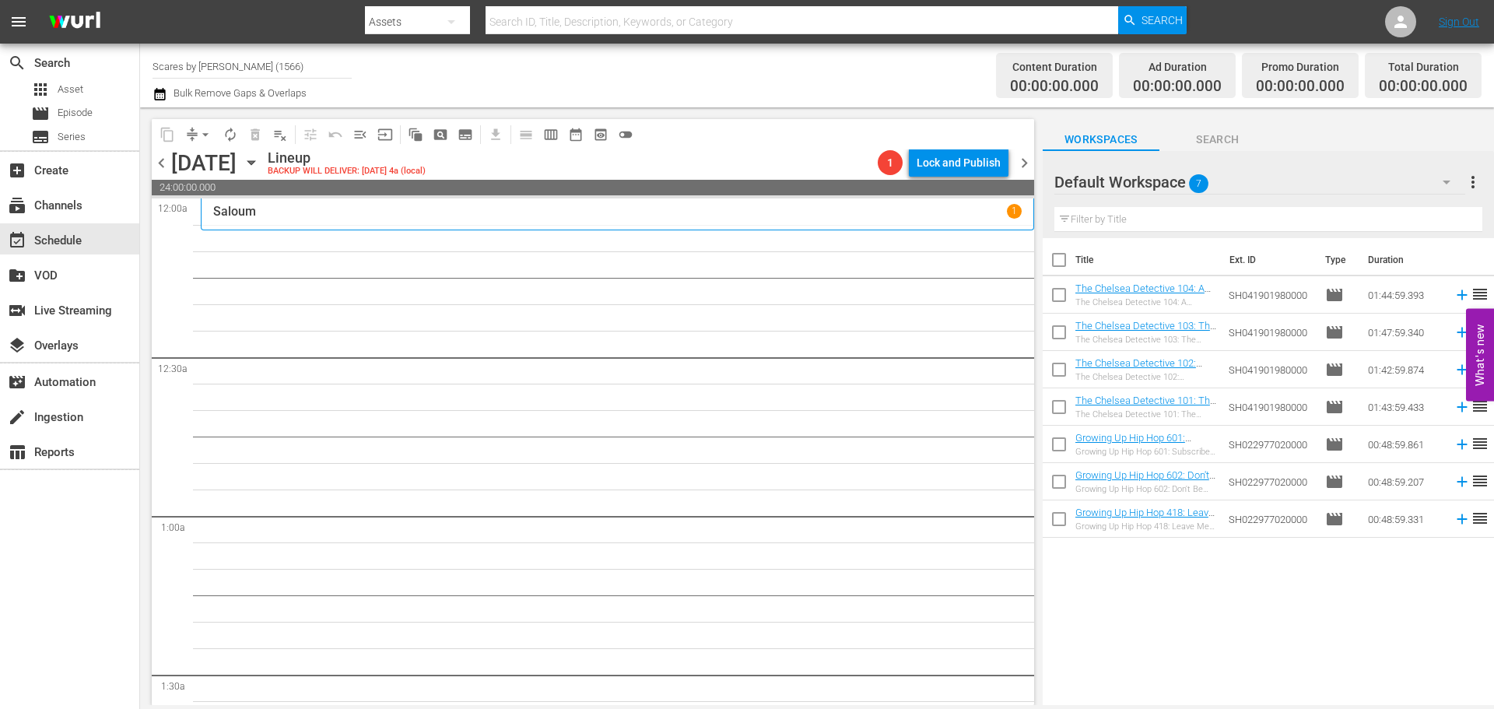
click at [388, 219] on div "Saloum 1" at bounding box center [617, 214] width 808 height 20
